Goal: Task Accomplishment & Management: Use online tool/utility

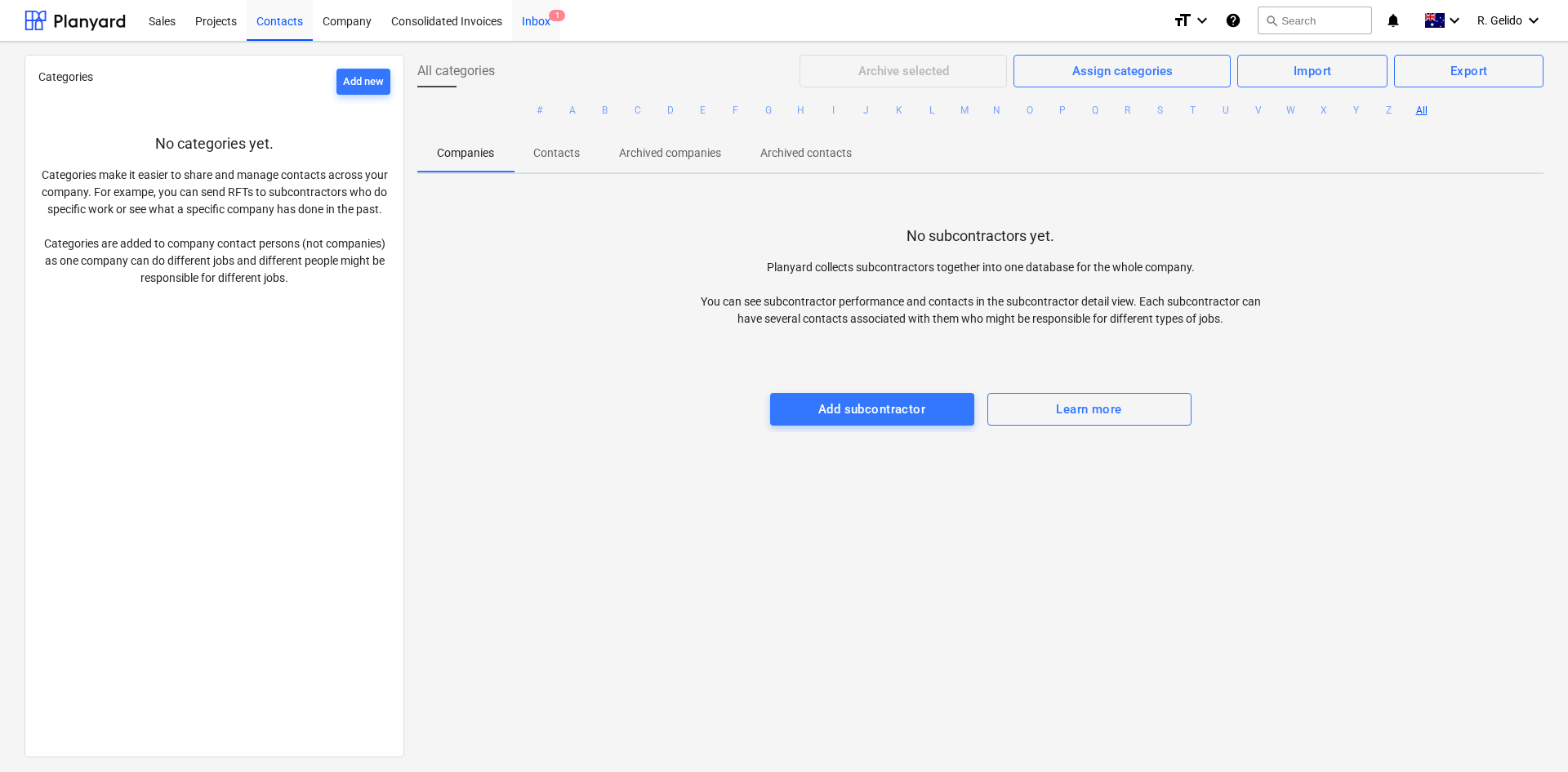
click at [543, 17] on div "Inbox 1" at bounding box center [536, 20] width 48 height 42
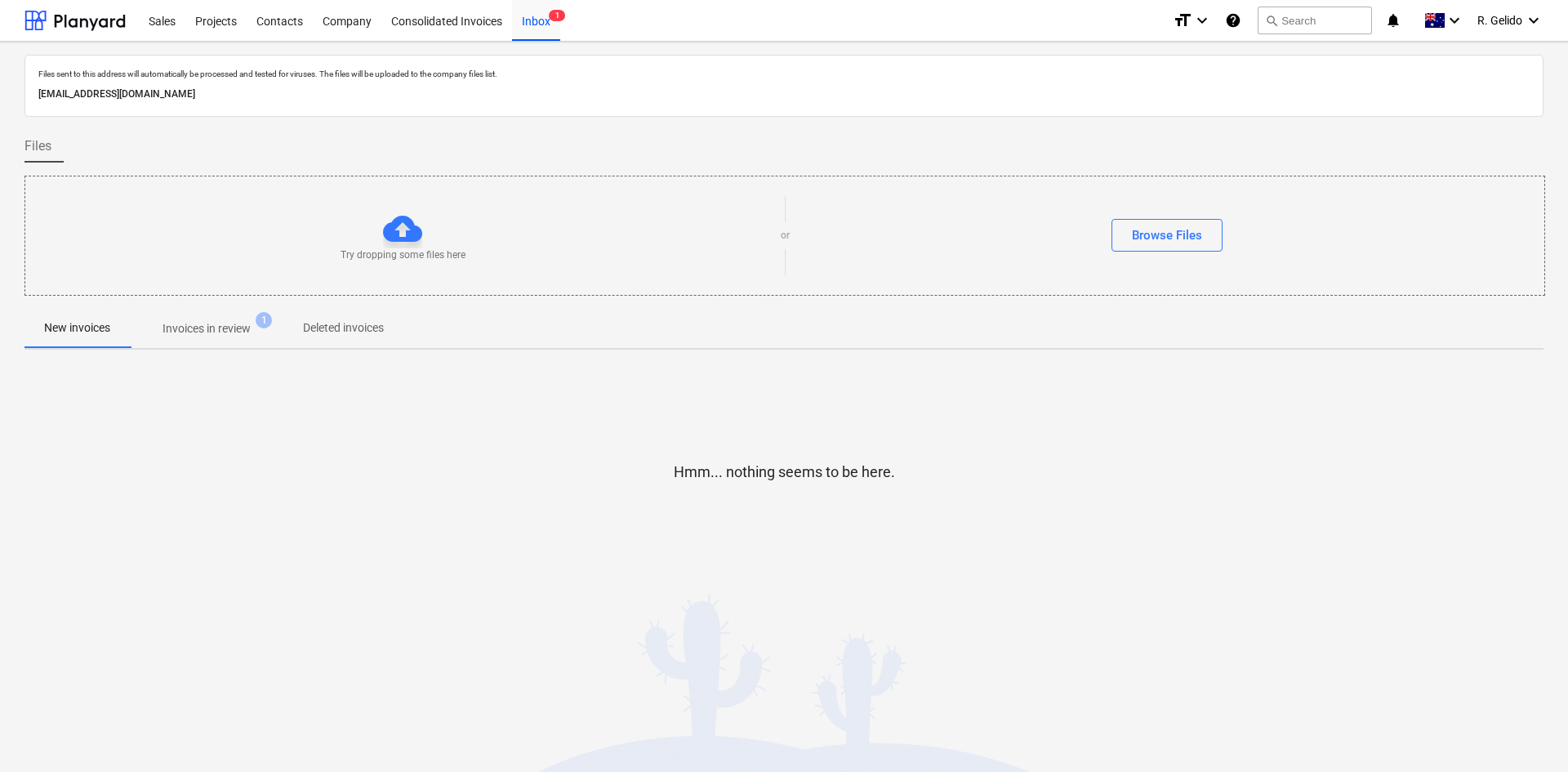
click at [268, 100] on p "[EMAIL_ADDRESS][DOMAIN_NAME]" at bounding box center [784, 93] width 1491 height 17
copy p "[EMAIL_ADDRESS][DOMAIN_NAME]"
click at [547, 23] on div "Inbox 3" at bounding box center [536, 20] width 48 height 42
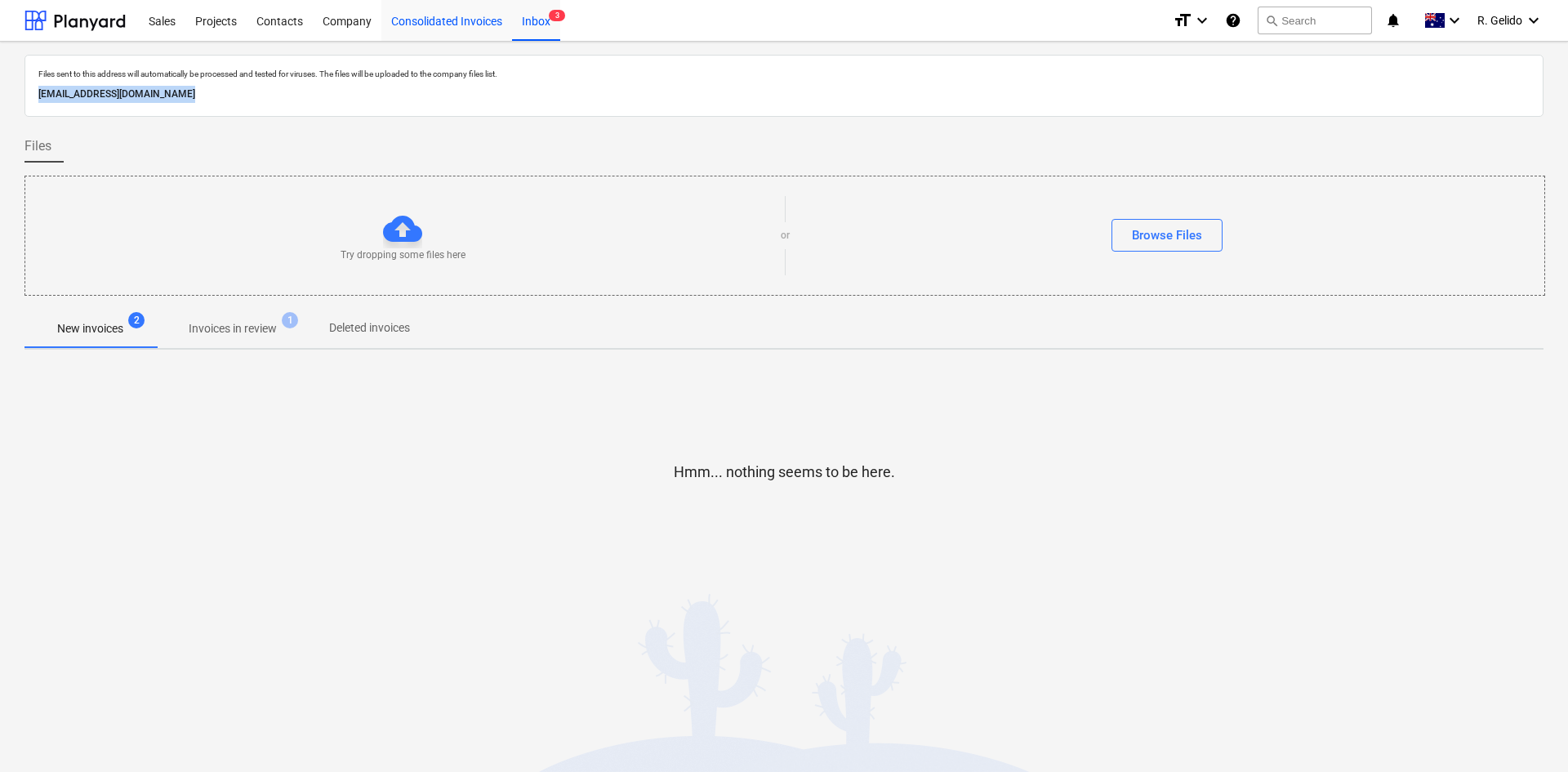
click at [459, 17] on div "Consolidated Invoices" at bounding box center [446, 20] width 131 height 42
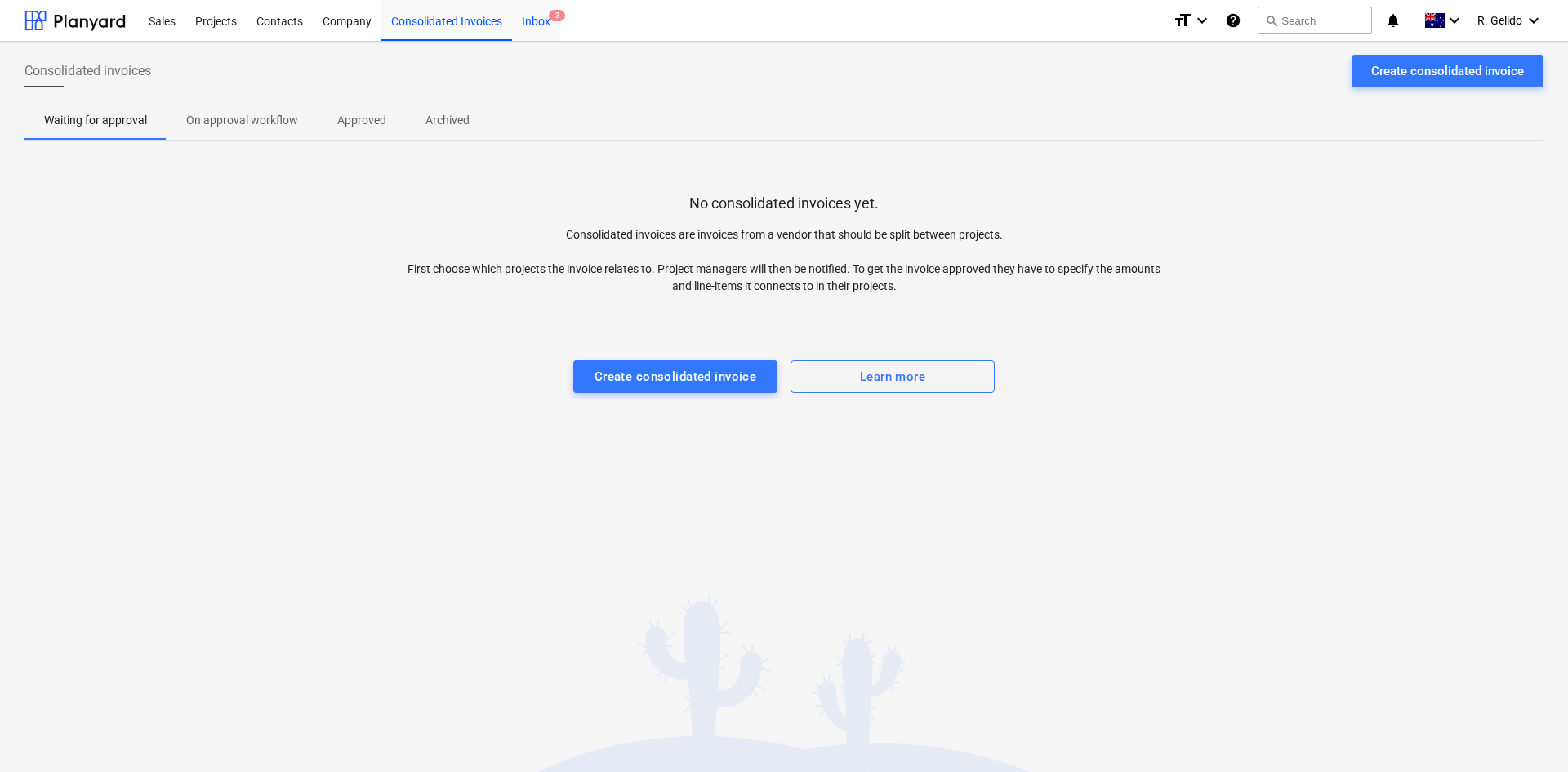
click at [536, 24] on div "Inbox 3" at bounding box center [536, 20] width 48 height 42
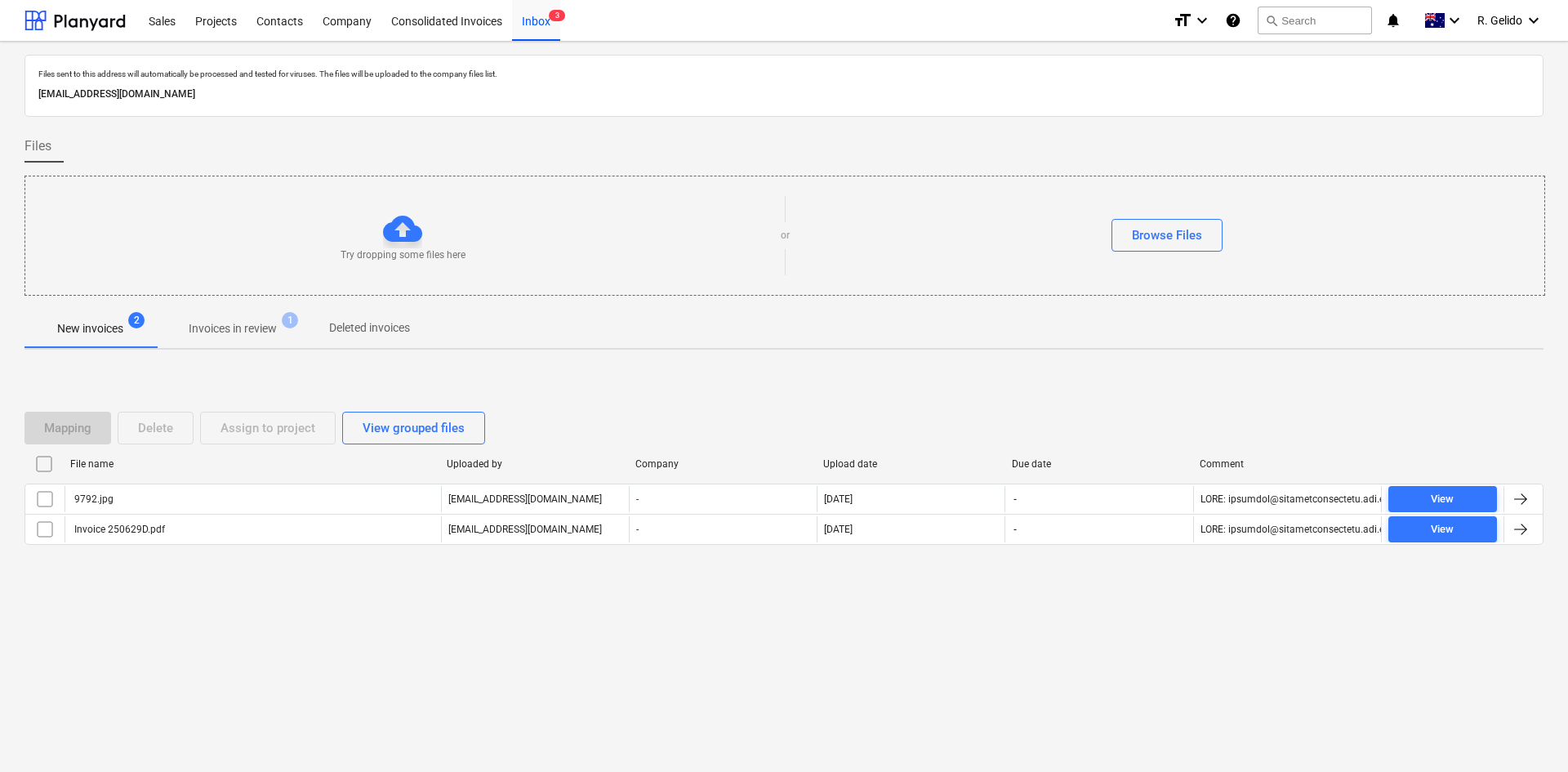
click at [283, 573] on div "Mapping Delete Assign to project View grouped files File name Uploaded by Compa…" at bounding box center [784, 484] width 1519 height 185
click at [399, 433] on div "View grouped files" at bounding box center [413, 428] width 102 height 21
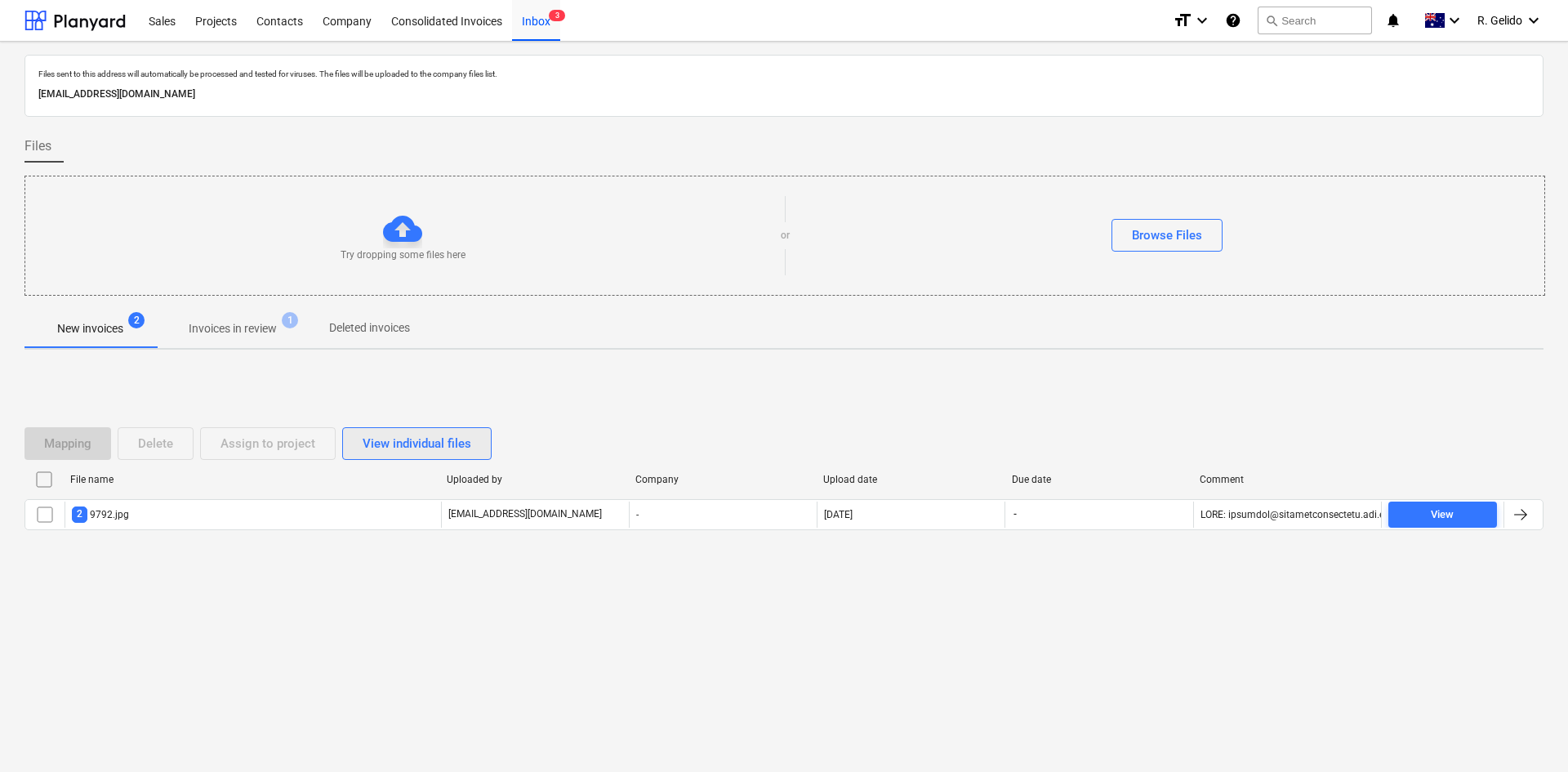
click at [388, 433] on div "View individual files" at bounding box center [417, 443] width 109 height 21
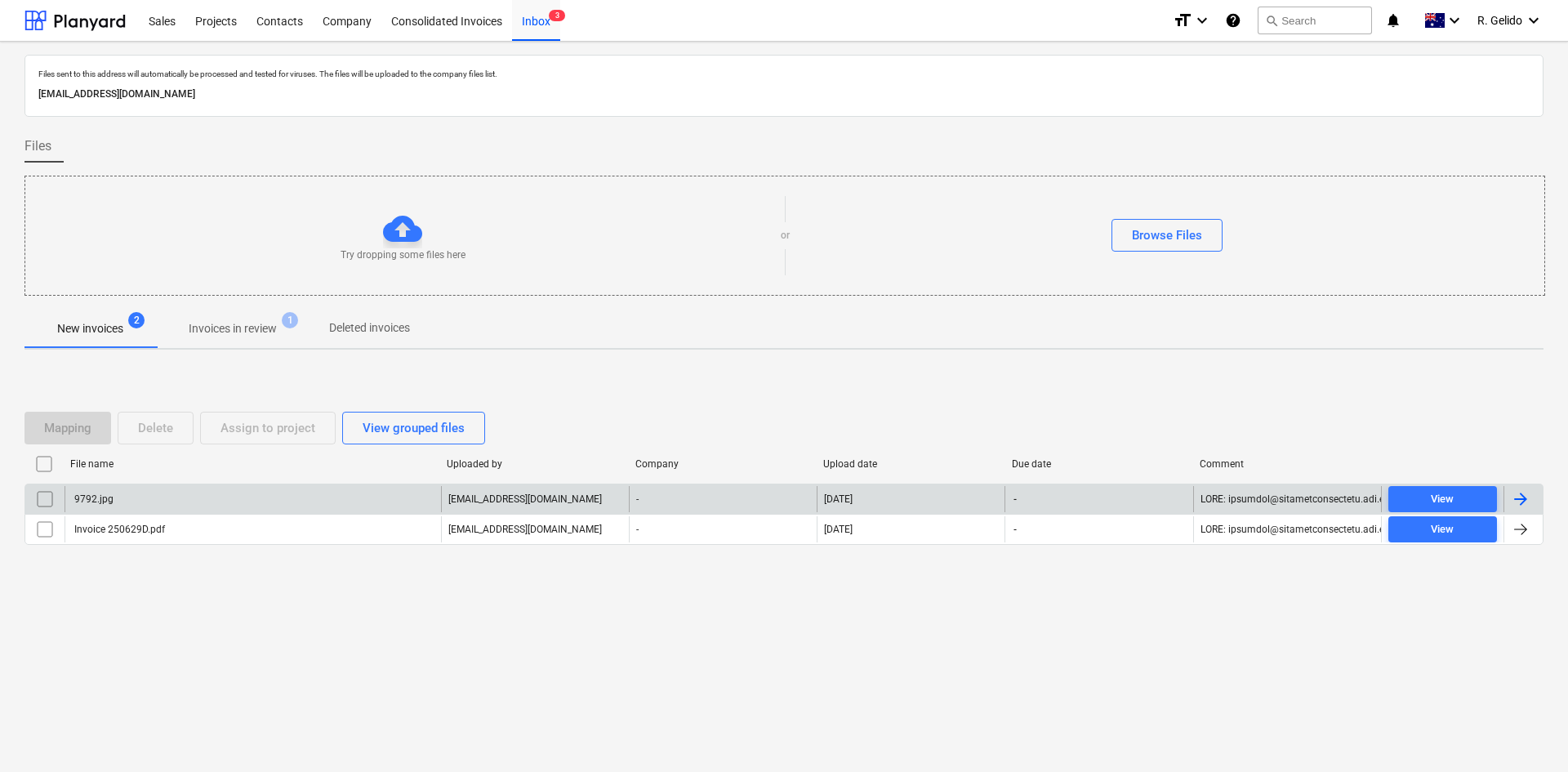
click at [174, 498] on div "9792.jpg" at bounding box center [252, 499] width 377 height 26
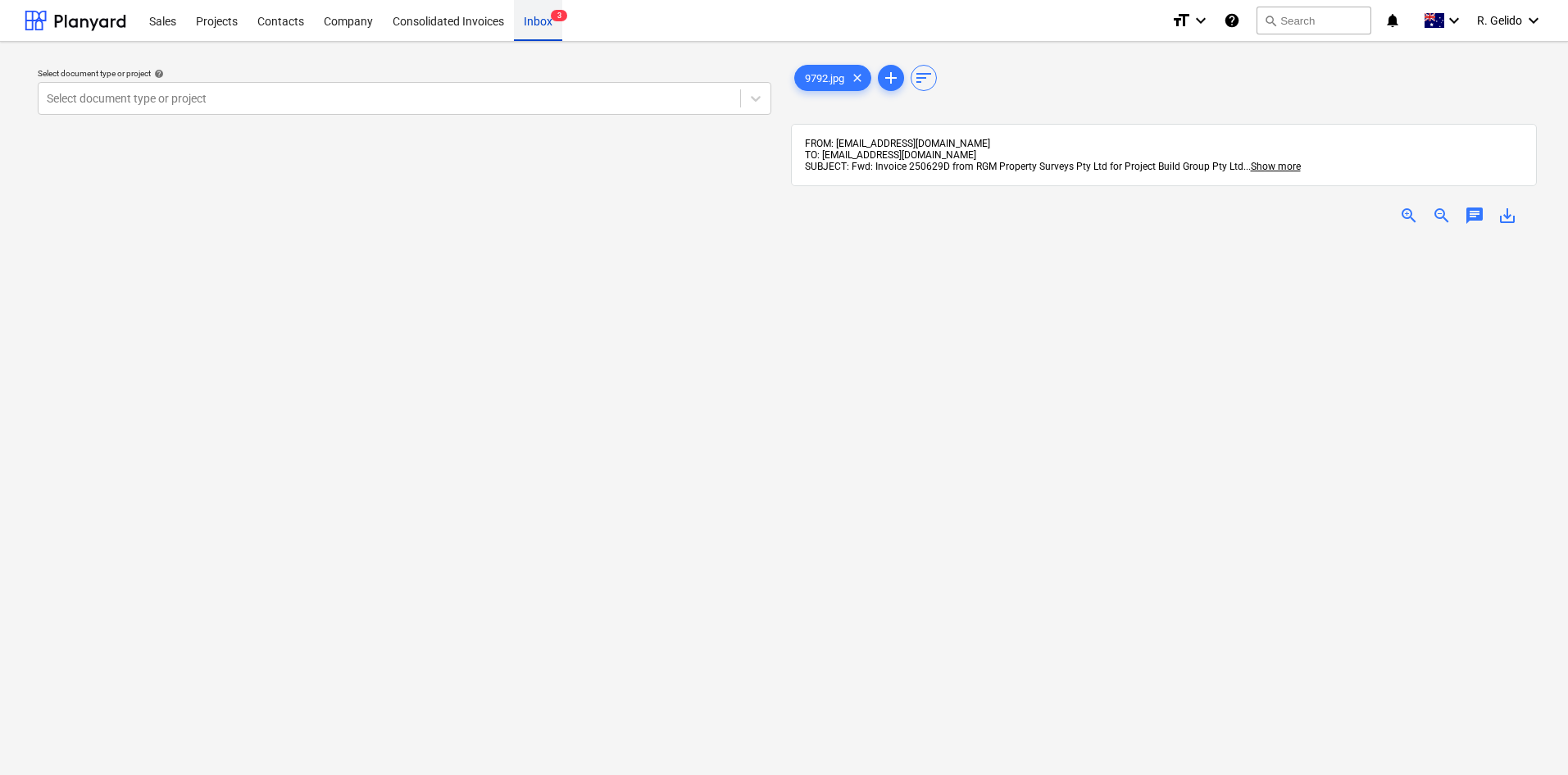
click at [530, 25] on div "Inbox 3" at bounding box center [538, 20] width 48 height 42
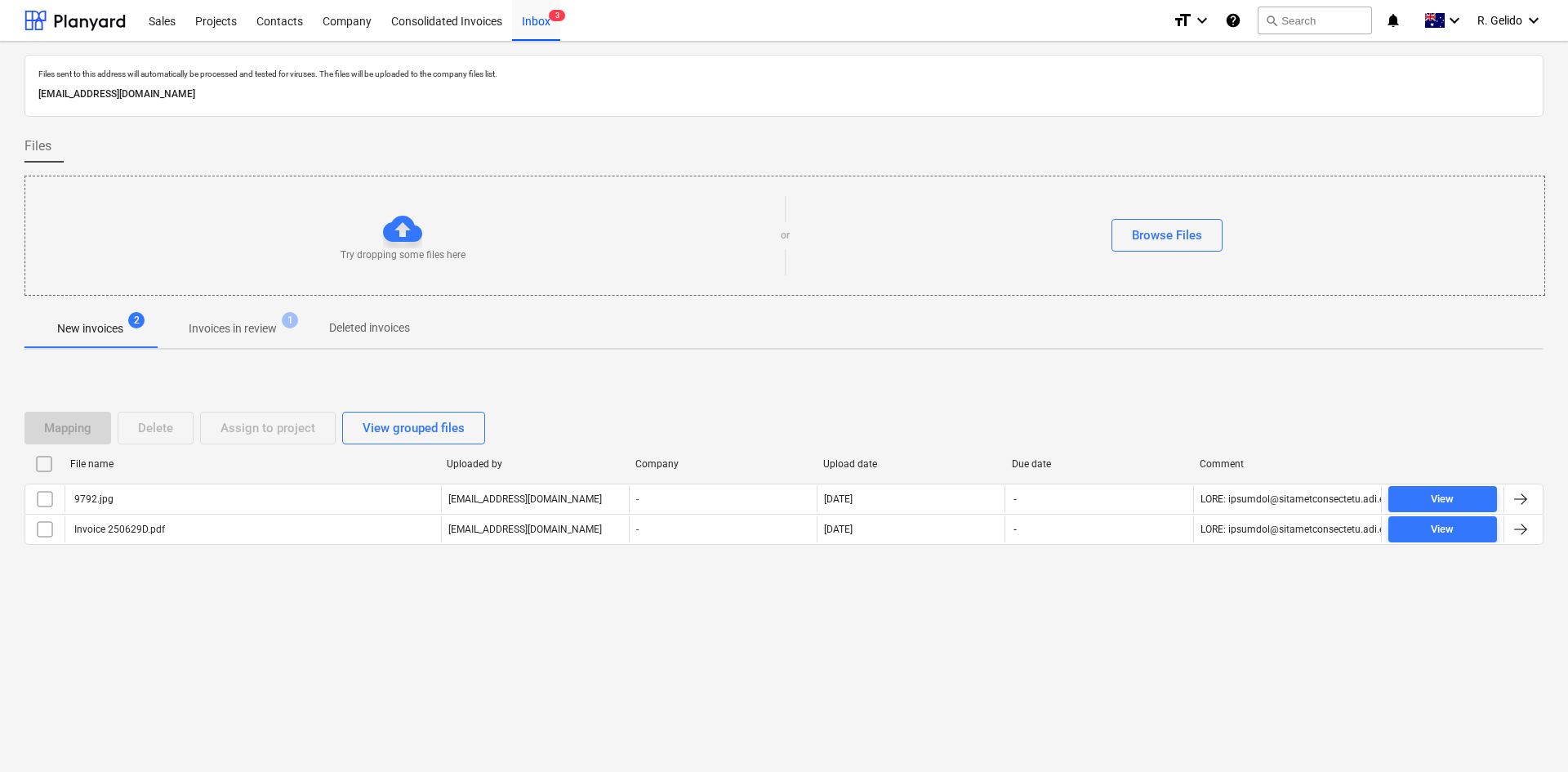
click at [455, 678] on div "Files sent to this address will automatically be processed and tested for virus…" at bounding box center [784, 407] width 1568 height 730
click at [390, 636] on div "Files sent to this address will automatically be processed and tested for virus…" at bounding box center [784, 407] width 1568 height 730
click at [209, 25] on div "Projects" at bounding box center [215, 20] width 61 height 42
